Goal: Entertainment & Leisure: Consume media (video, audio)

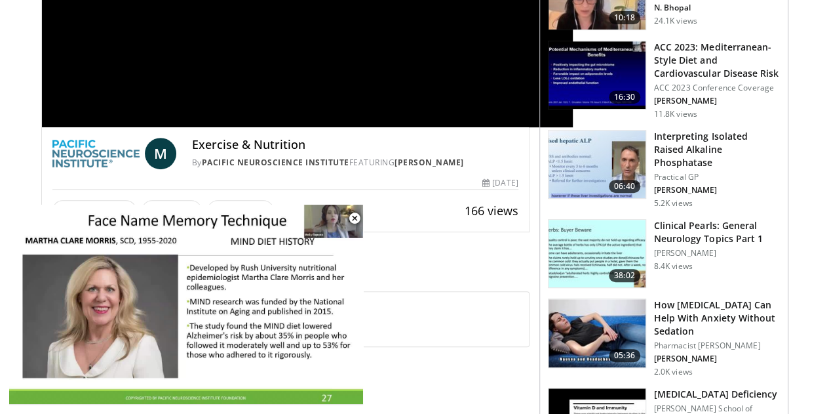
scroll to position [351, 0]
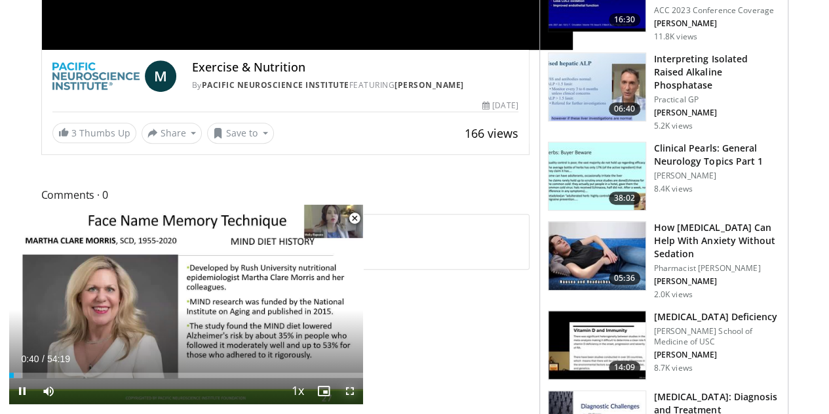
click at [349, 386] on span "Video Player" at bounding box center [350, 390] width 26 height 26
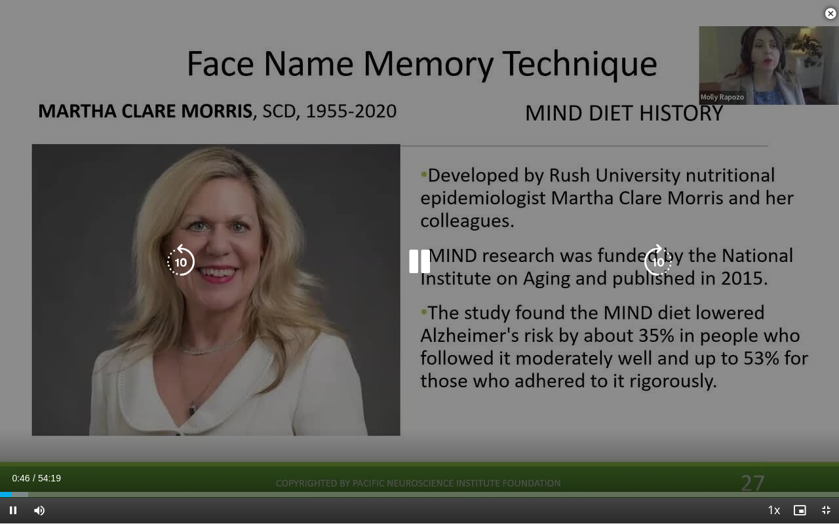
drag, startPoint x: 398, startPoint y: 393, endPoint x: 324, endPoint y: 381, distance: 75.6
click at [324, 381] on div "10 seconds Tap to unmute" at bounding box center [419, 262] width 839 height 524
click at [318, 381] on div "10 seconds Tap to unmute" at bounding box center [419, 262] width 839 height 524
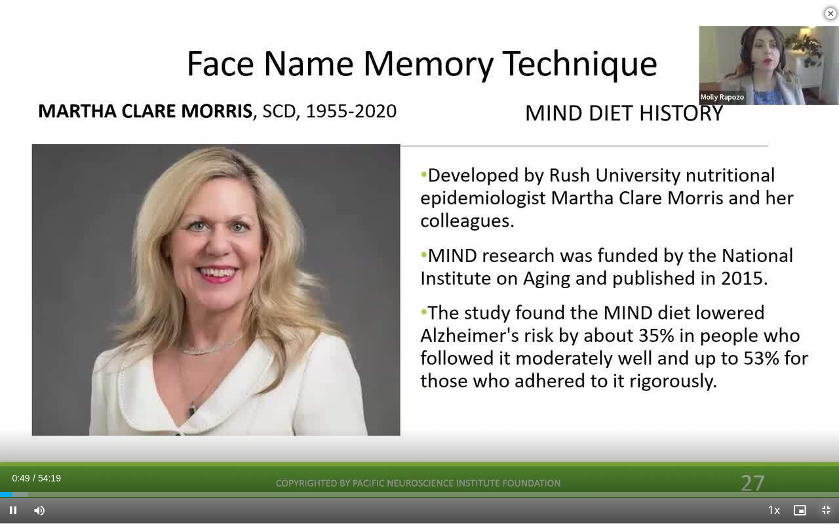
click at [828, 413] on span "Video Player" at bounding box center [826, 510] width 26 height 26
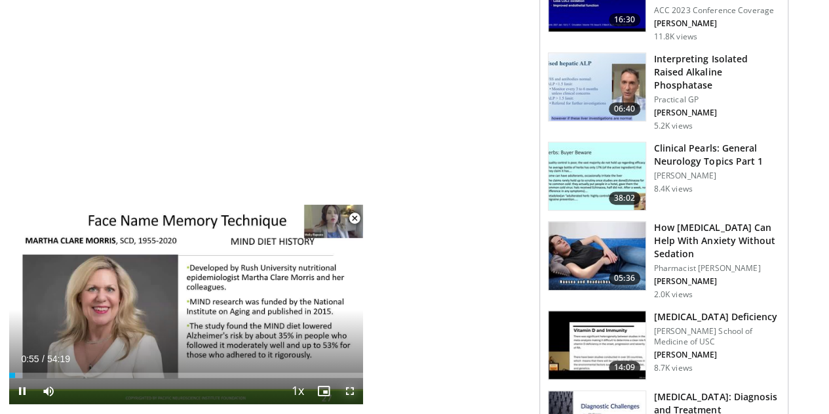
click at [351, 385] on span "Video Player" at bounding box center [350, 390] width 26 height 26
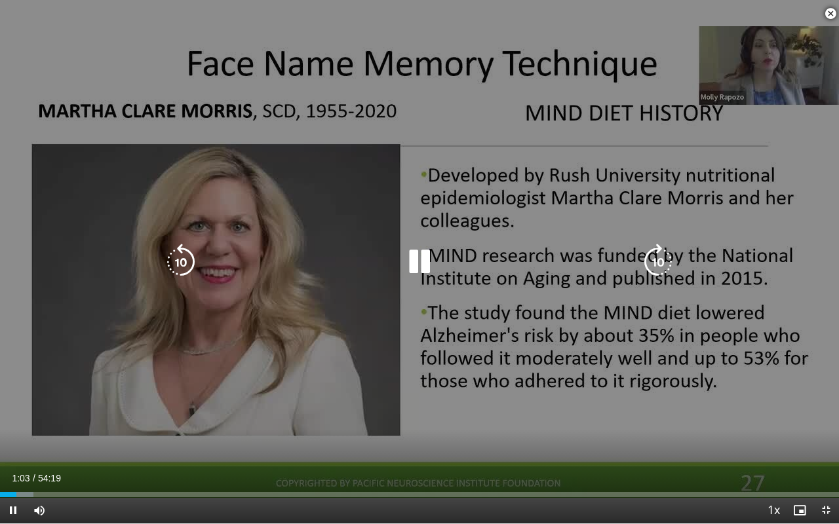
click at [651, 260] on icon "Video Player" at bounding box center [658, 262] width 37 height 37
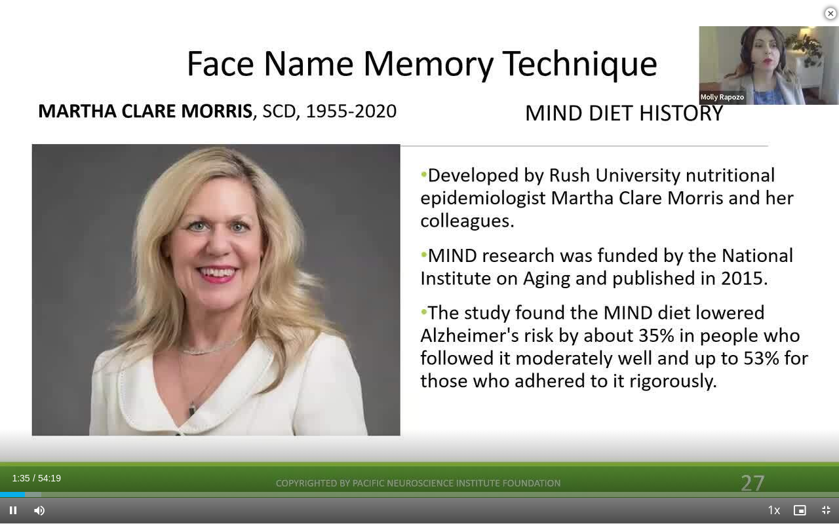
drag, startPoint x: 642, startPoint y: 524, endPoint x: 676, endPoint y: 509, distance: 37.3
click at [676, 413] on div "Current Time 1:35 / Duration 54:19 Pause Skip Backward Skip Forward Mute Loaded…" at bounding box center [419, 510] width 839 height 26
click at [828, 14] on span "Video Player" at bounding box center [830, 14] width 26 height 26
click at [823, 413] on span "Video Player" at bounding box center [826, 510] width 26 height 26
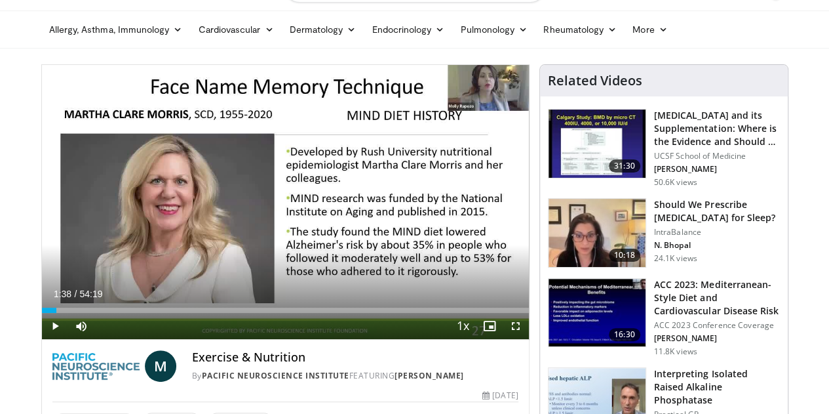
scroll to position [34, 0]
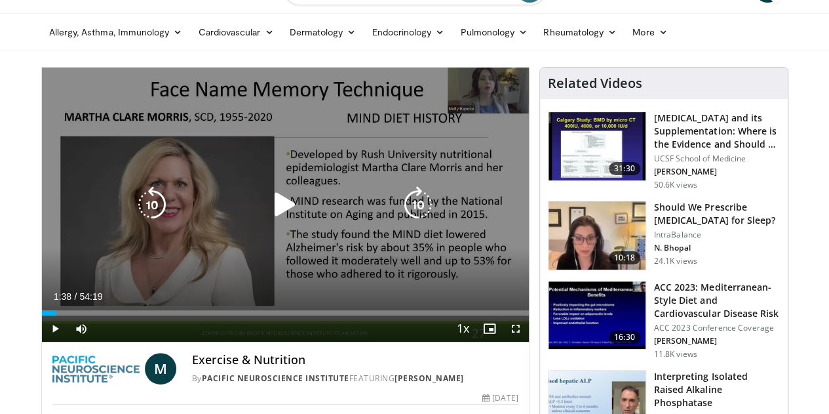
click at [517, 90] on div "10 seconds Tap to unmute" at bounding box center [285, 205] width 487 height 274
drag, startPoint x: 517, startPoint y: 90, endPoint x: 522, endPoint y: 163, distance: 73.6
click at [522, 163] on div "10 seconds Tap to unmute" at bounding box center [285, 205] width 487 height 274
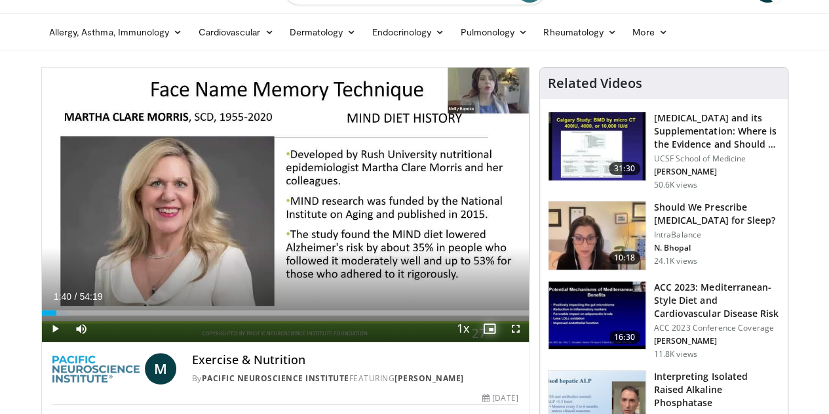
click at [501, 341] on span "Video Player" at bounding box center [489, 328] width 26 height 26
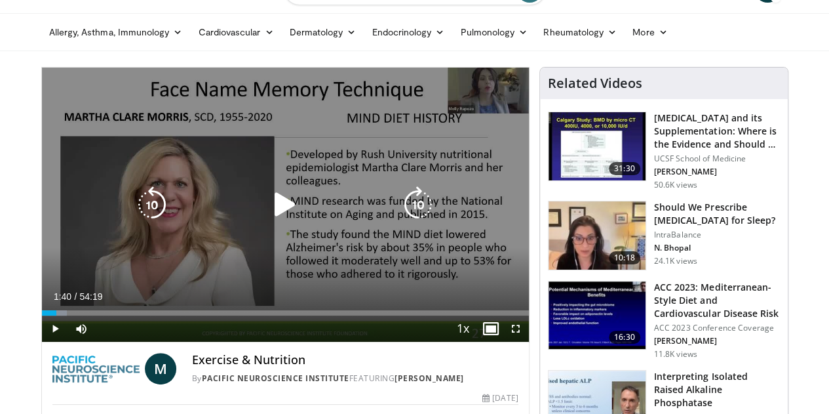
click at [272, 213] on icon "Video Player" at bounding box center [285, 204] width 37 height 37
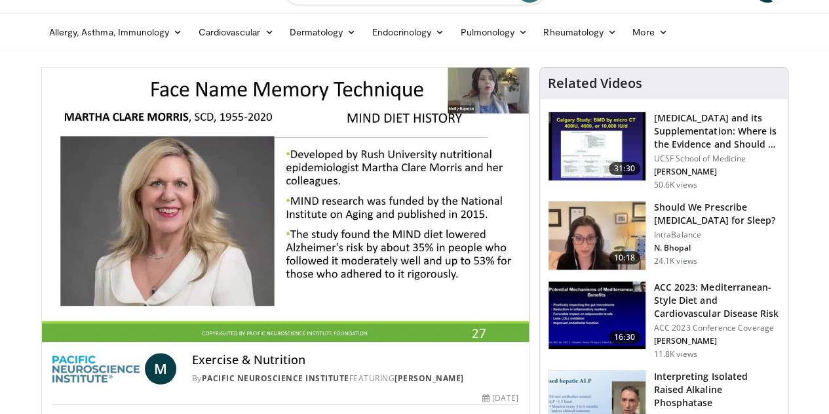
click at [342, 387] on div "M Exercise & Nutrition By Pacific Neuroscience Institute FEATURING [PERSON_NAME…" at bounding box center [285, 364] width 487 height 45
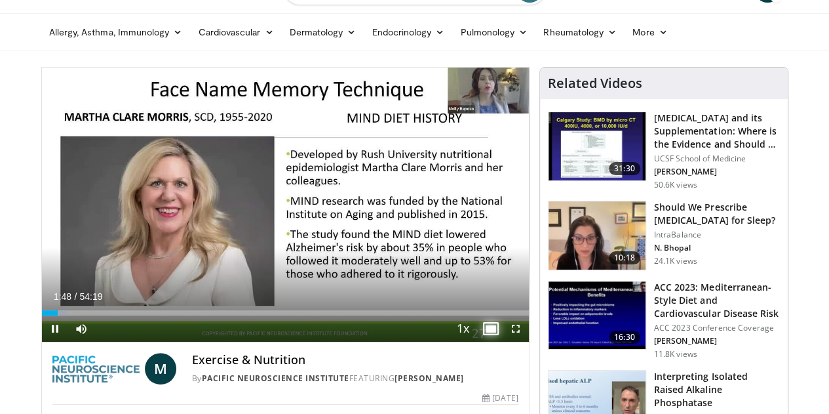
click at [502, 341] on span "Video Player" at bounding box center [489, 328] width 26 height 26
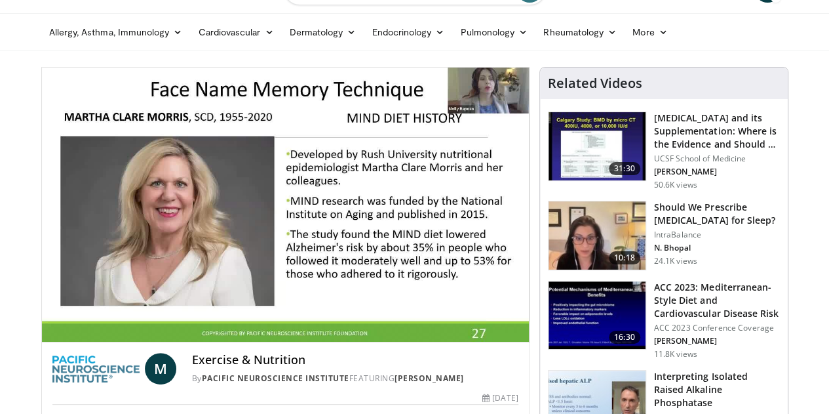
click at [404, 367] on h4 "Exercise & Nutrition" at bounding box center [355, 360] width 326 height 14
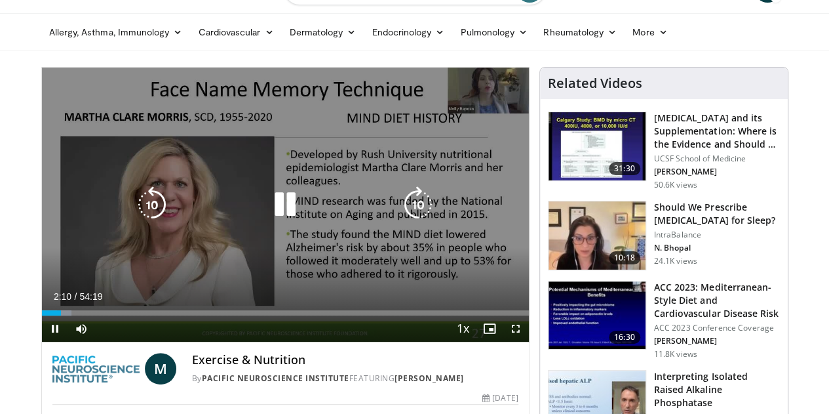
click at [415, 218] on icon "Video Player" at bounding box center [418, 204] width 37 height 37
click at [419, 216] on icon "Video Player" at bounding box center [418, 204] width 37 height 37
click at [425, 208] on icon "Video Player" at bounding box center [418, 204] width 37 height 37
click at [419, 223] on icon "Video Player" at bounding box center [418, 204] width 37 height 37
click at [419, 214] on icon "Video Player" at bounding box center [418, 204] width 37 height 37
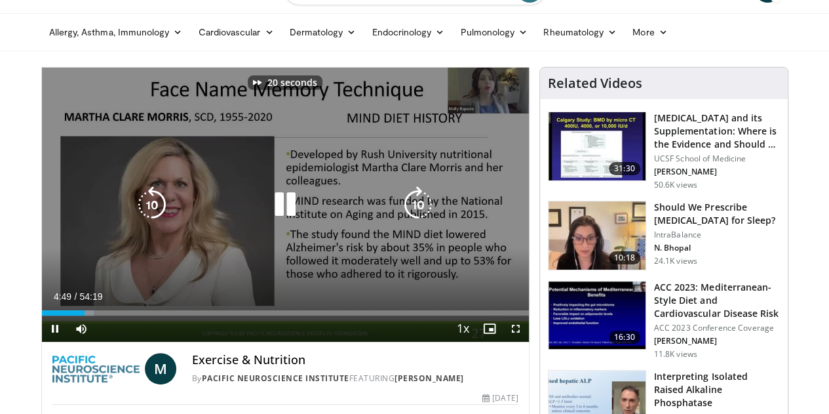
click at [419, 218] on icon "Video Player" at bounding box center [418, 204] width 37 height 37
click at [416, 220] on icon "Video Player" at bounding box center [418, 204] width 37 height 37
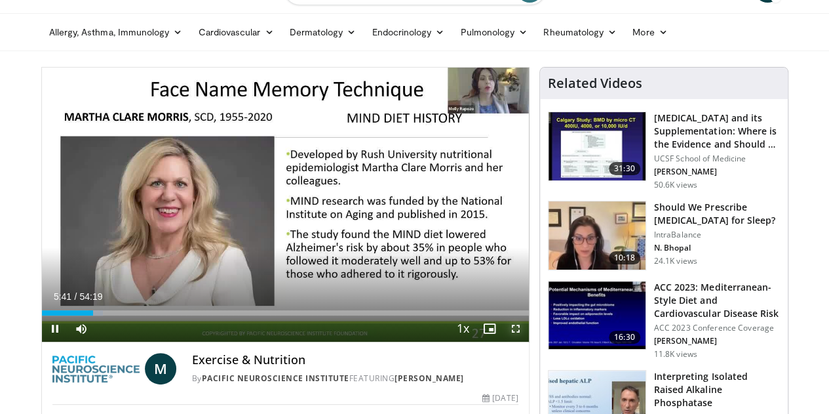
click at [528, 341] on span "Video Player" at bounding box center [516, 328] width 26 height 26
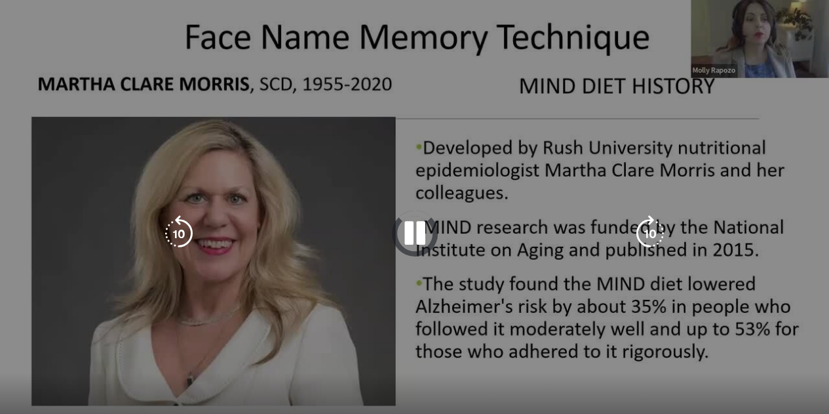
scroll to position [35, 0]
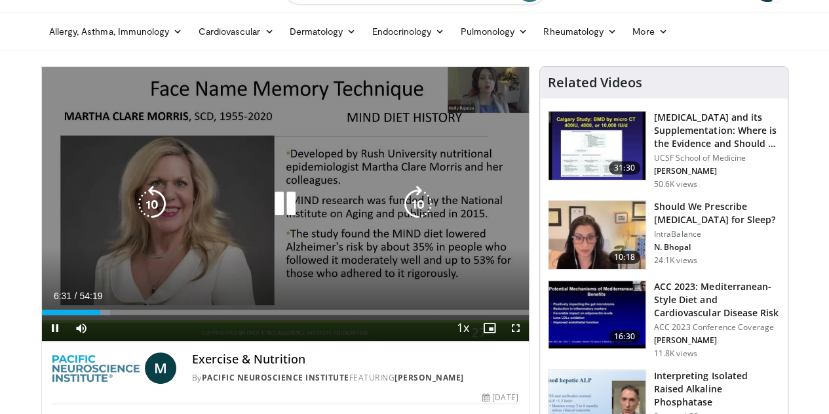
click at [419, 214] on icon "Video Player" at bounding box center [418, 203] width 37 height 37
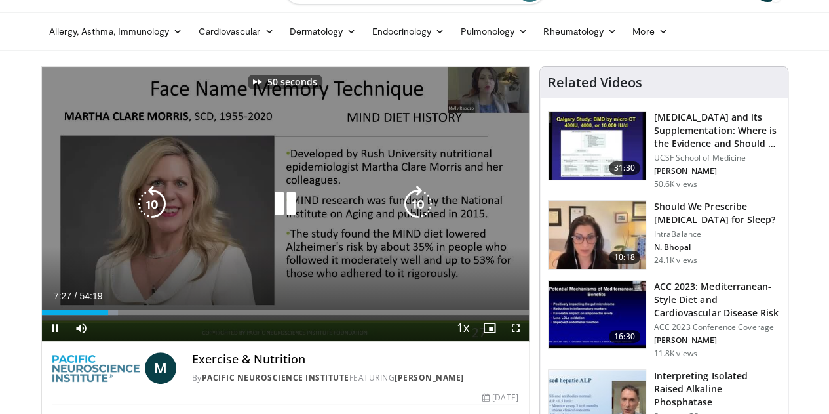
click at [419, 214] on icon "Video Player" at bounding box center [418, 203] width 37 height 37
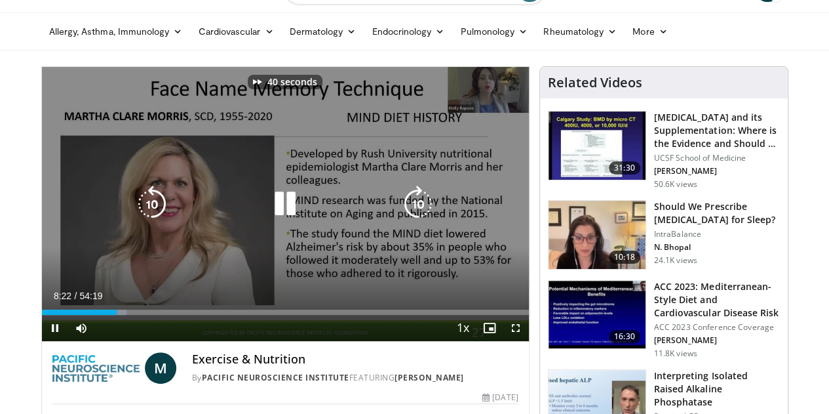
click at [419, 214] on icon "Video Player" at bounding box center [418, 203] width 37 height 37
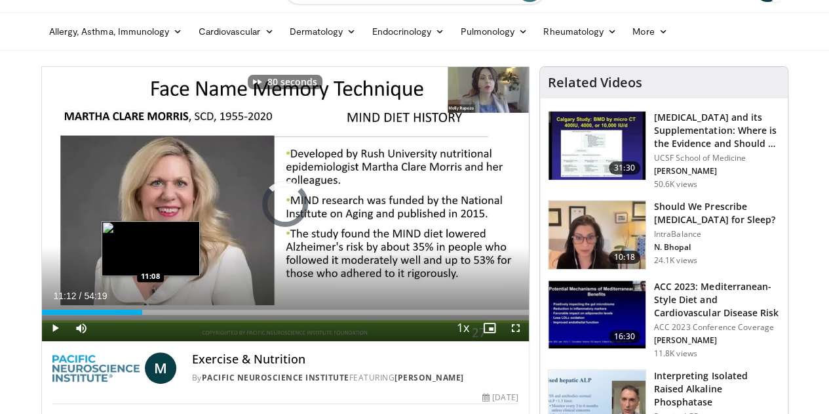
click at [118, 315] on div "Loaded : 18.68% 11:12 11:08" at bounding box center [285, 311] width 487 height 5
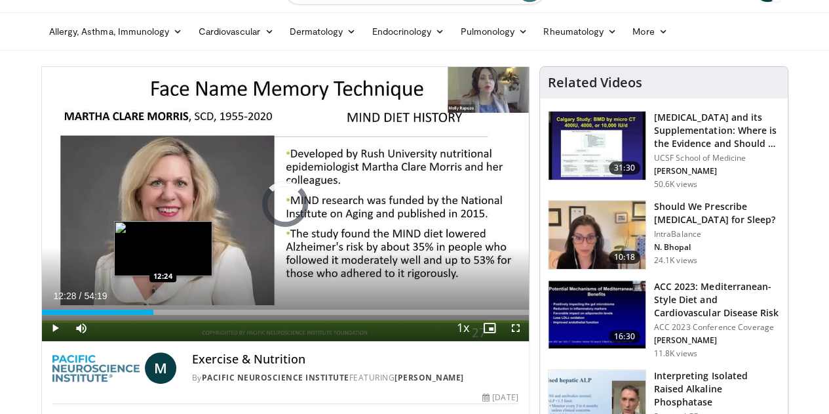
click at [130, 315] on div "Loaded : 22.66% 12:28 12:24" at bounding box center [285, 311] width 487 height 5
click at [149, 315] on div "Loaded : 25.16% 12:40 14:25" at bounding box center [285, 311] width 487 height 5
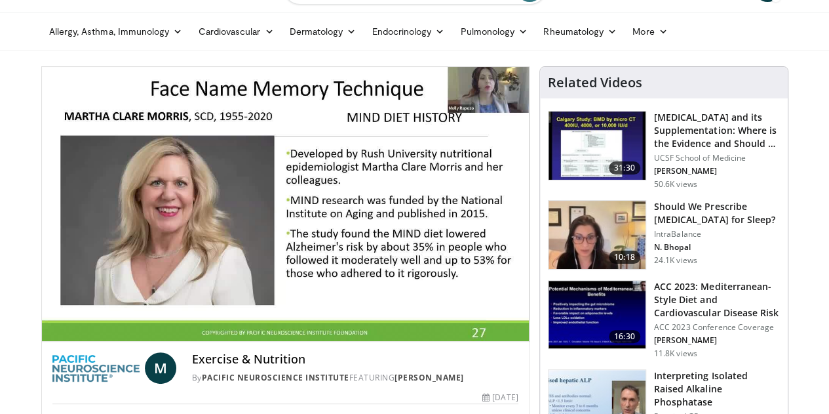
click at [176, 340] on video-js "**********" at bounding box center [285, 204] width 487 height 275
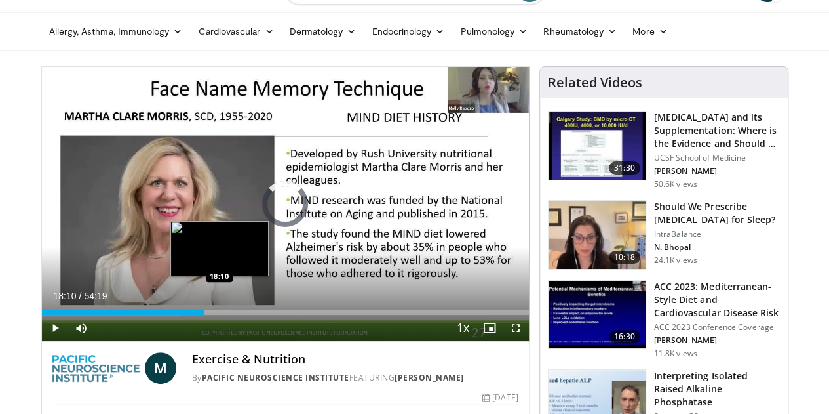
click at [186, 315] on div "Loaded : 28.53% 18:10 18:10" at bounding box center [285, 311] width 487 height 5
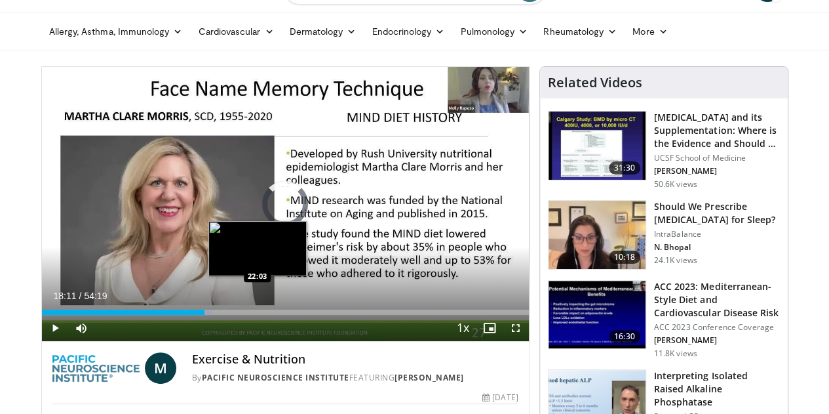
click at [224, 315] on div "Loaded : 34.97% 18:11 22:03" at bounding box center [285, 308] width 487 height 12
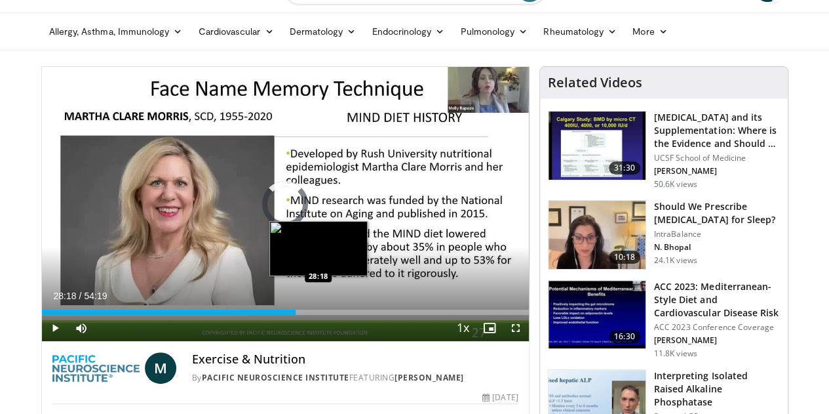
click at [284, 315] on div "Loaded : 42.57% 22:05 28:18" at bounding box center [285, 311] width 487 height 5
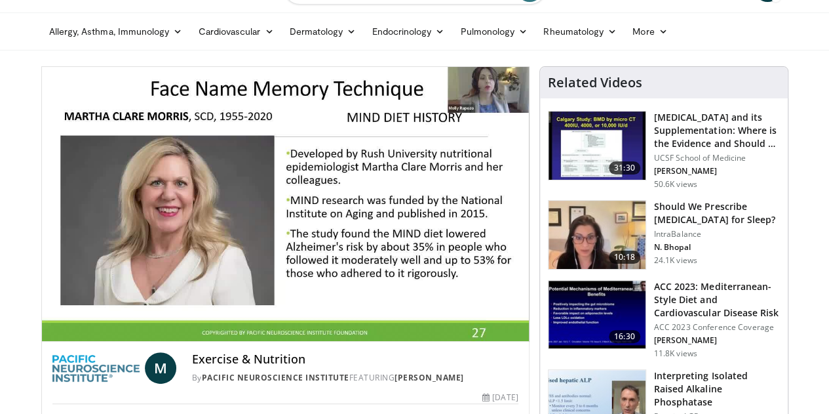
click at [317, 340] on video-js "**********" at bounding box center [285, 204] width 487 height 275
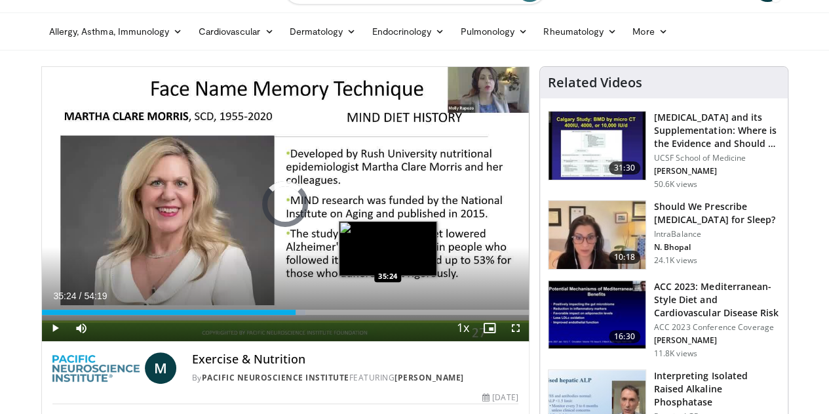
click at [355, 315] on div "Loaded : 54.21% 28:21 35:24" at bounding box center [285, 311] width 487 height 5
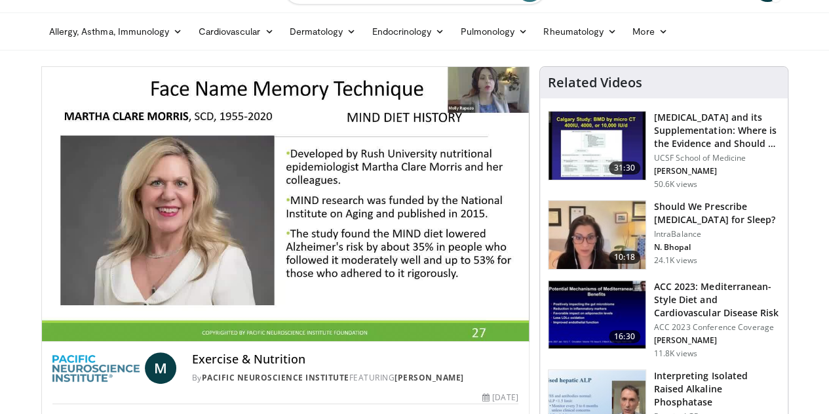
click at [381, 333] on video-js "**********" at bounding box center [285, 204] width 487 height 275
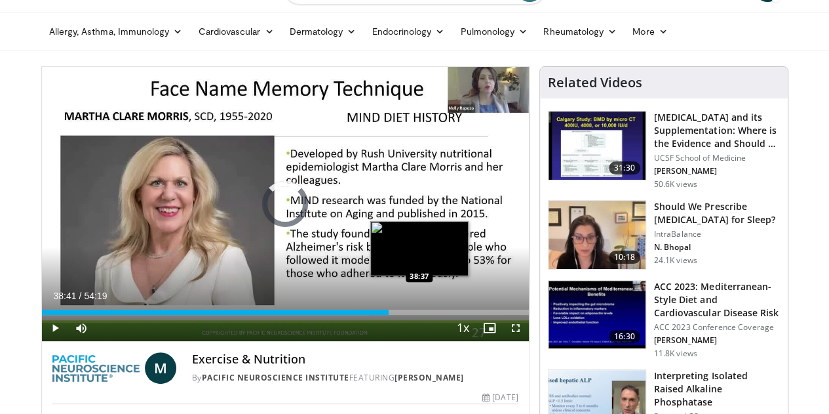
click at [387, 315] on div "Loaded : 67.19% 35:28 38:37" at bounding box center [285, 311] width 487 height 5
click at [404, 315] on div "Loaded : 0.00% 40:26 40:22" at bounding box center [285, 311] width 487 height 5
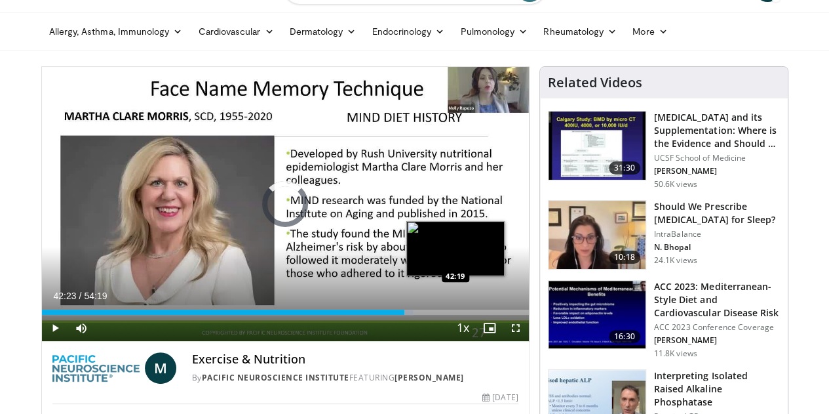
click at [422, 315] on div "Loaded : 76.39% 42:23 42:19" at bounding box center [285, 311] width 487 height 5
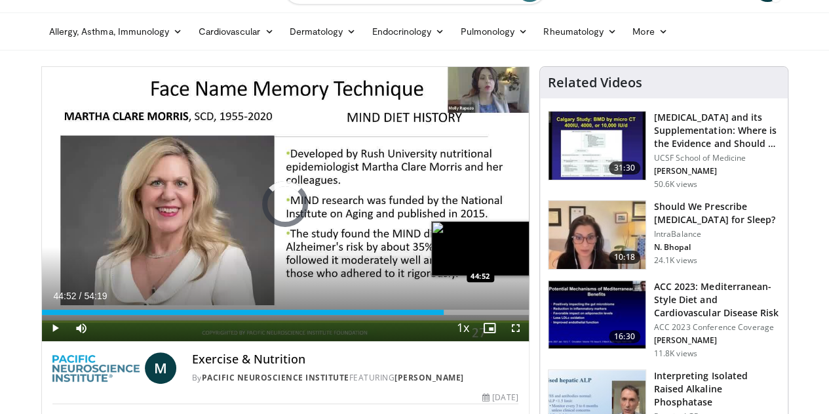
click at [447, 315] on div "Loaded : 0.00% 44:52 44:52" at bounding box center [285, 311] width 487 height 5
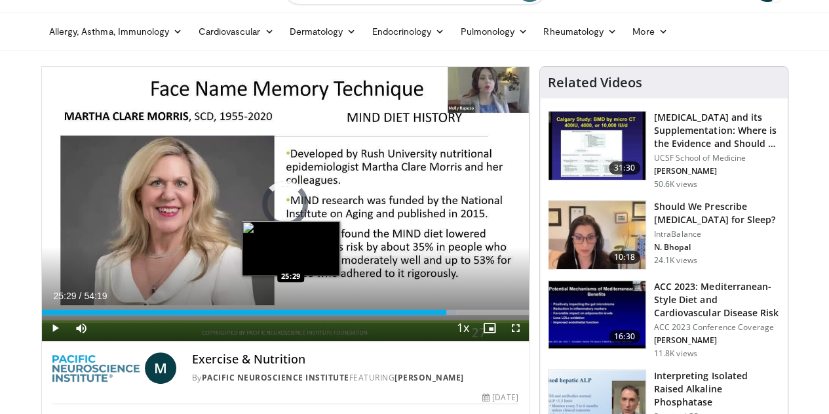
click at [258, 315] on div "45:10" at bounding box center [244, 311] width 405 height 5
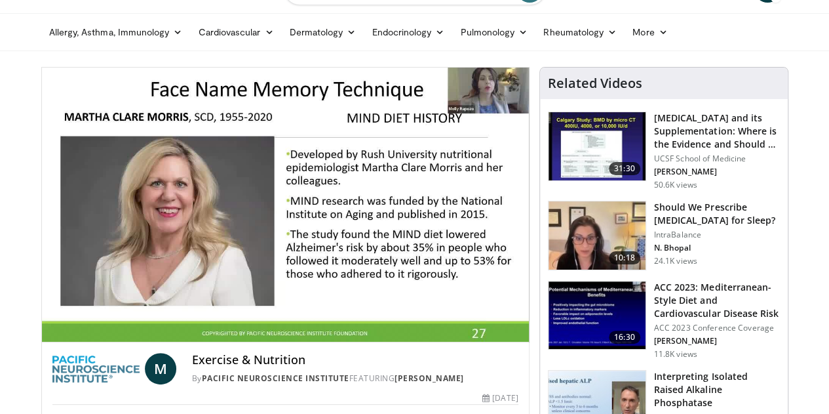
scroll to position [0, 0]
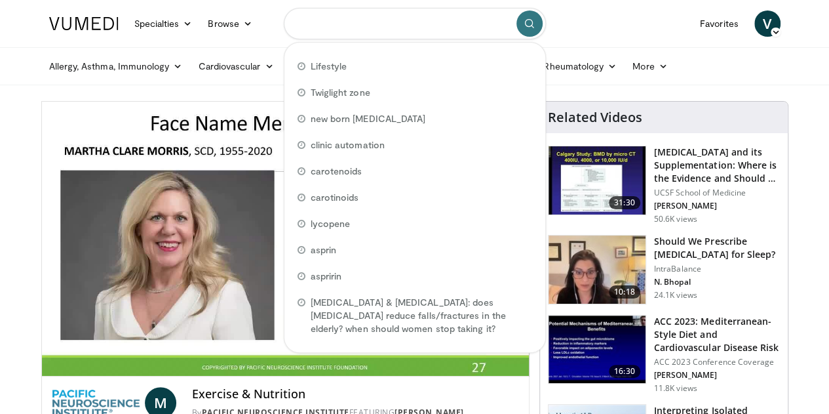
click at [389, 18] on input "Search topics, interventions" at bounding box center [415, 23] width 262 height 31
click at [183, 23] on icon at bounding box center [187, 23] width 9 height 9
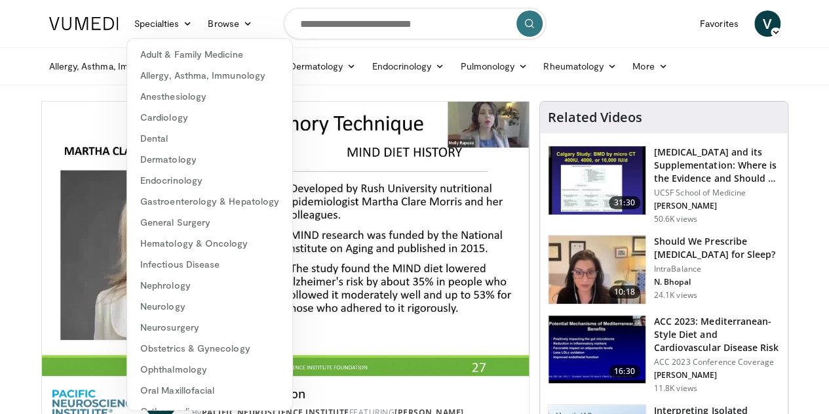
scroll to position [226, 0]
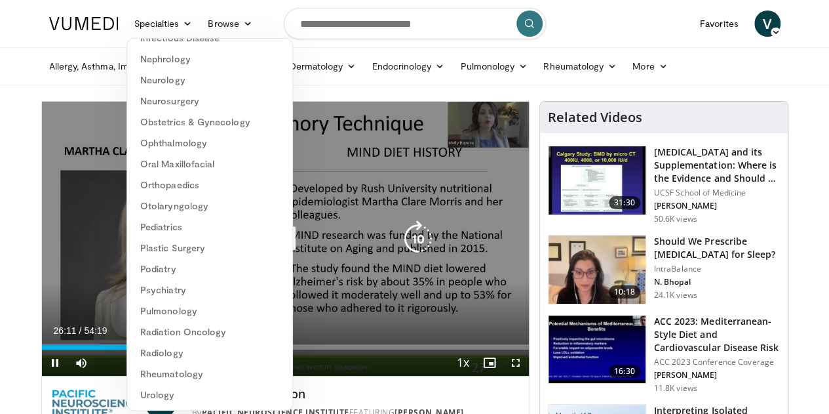
click at [42, 136] on div "80 seconds Tap to unmute" at bounding box center [285, 239] width 487 height 274
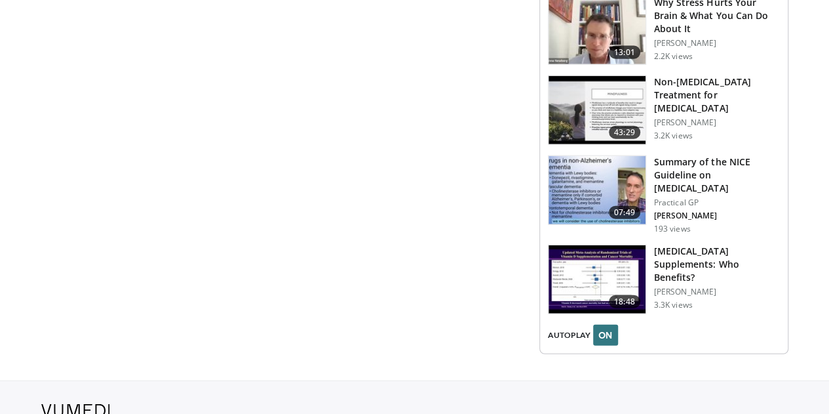
scroll to position [1513, 0]
